Goal: Information Seeking & Learning: Learn about a topic

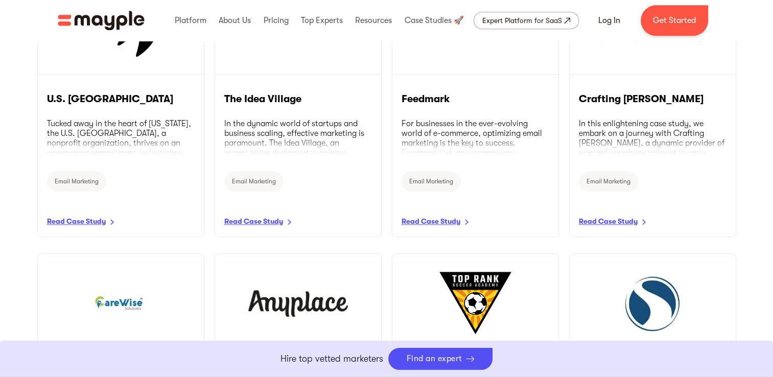
scroll to position [958, 0]
click at [452, 231] on link "READ CASE STUDY" at bounding box center [475, 157] width 170 height 166
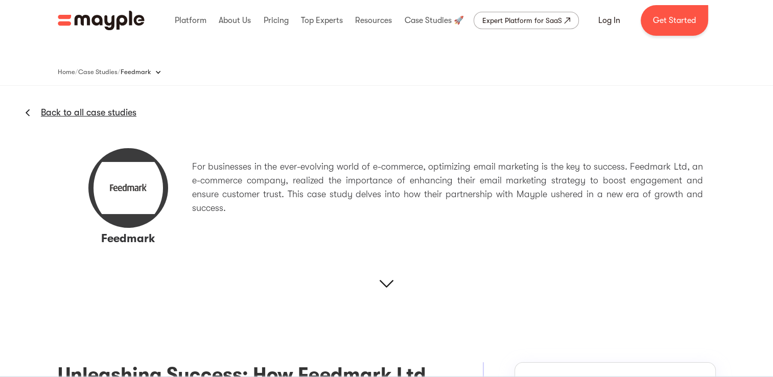
click at [37, 111] on div "Back to all case studies" at bounding box center [68, 102] width 136 height 33
click at [31, 109] on div "Back to all case studies" at bounding box center [68, 102] width 136 height 33
